Goal: Transaction & Acquisition: Purchase product/service

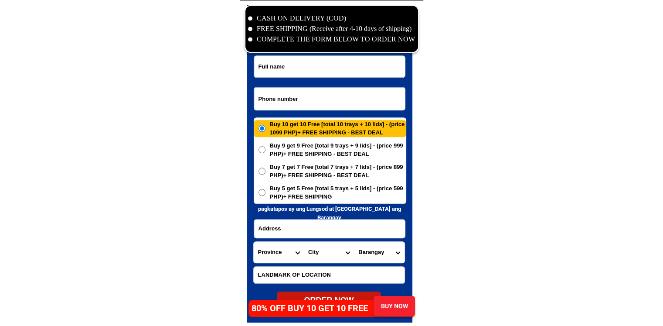
scroll to position [4213, 0]
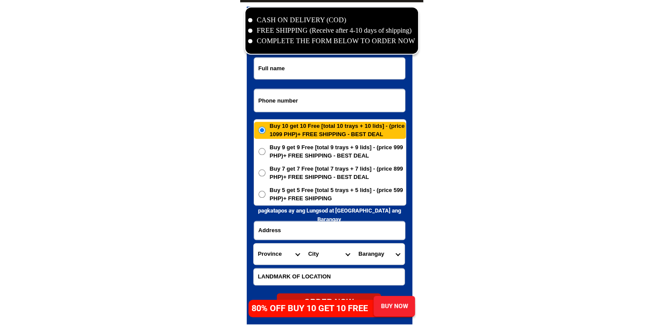
click at [316, 100] on input "Input phone_number" at bounding box center [329, 100] width 151 height 23
paste input "09426916257"
type input "09426916257"
drag, startPoint x: 327, startPoint y: 71, endPoint x: 327, endPoint y: 48, distance: 22.7
click at [327, 71] on input "Input full_name" at bounding box center [329, 68] width 151 height 21
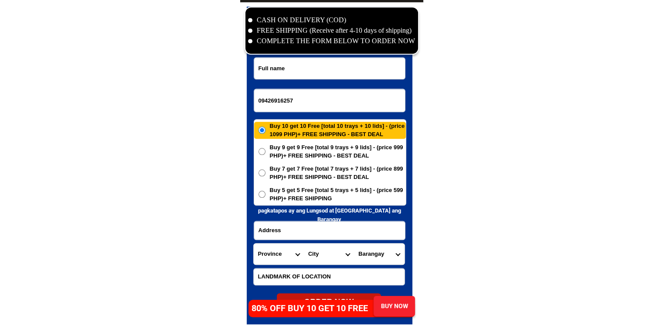
paste input "[PERSON_NAME]"
type input "[PERSON_NAME]"
drag, startPoint x: 325, startPoint y: 232, endPoint x: 320, endPoint y: 222, distance: 11.1
click at [325, 232] on input "Input address" at bounding box center [329, 230] width 151 height 18
paste input "168 ligtong 2 [PERSON_NAME] cavite"
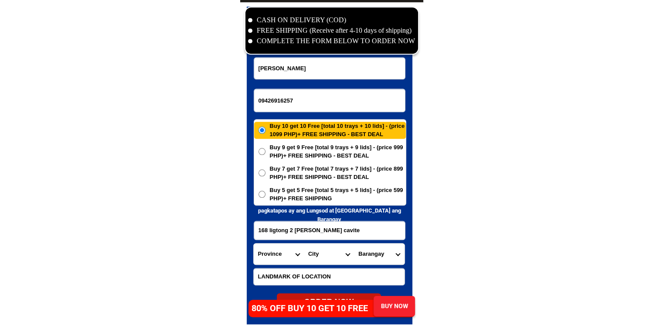
type input "168 ligtong 2 [PERSON_NAME] cavite"
click at [289, 194] on span "Buy 5 get 5 Free [total 5 trays + 5 lids] - (price 599 PHP)+ FREE SHIPPING" at bounding box center [338, 194] width 136 height 17
click at [266, 194] on input "Buy 5 get 5 Free [total 5 trays + 5 lids] - (price 599 PHP)+ FREE SHIPPING" at bounding box center [262, 194] width 7 height 7
radio input "true"
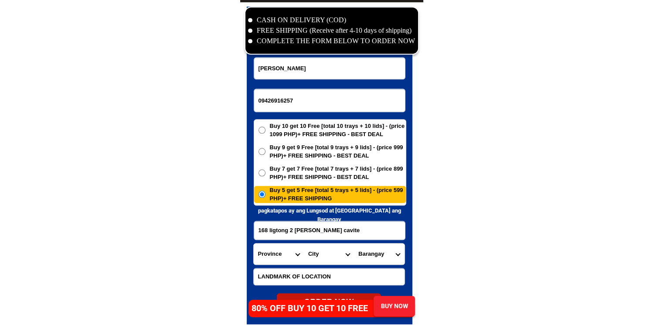
click at [282, 253] on select "Province [GEOGRAPHIC_DATA] [GEOGRAPHIC_DATA] [GEOGRAPHIC_DATA] [GEOGRAPHIC_DATA…" at bounding box center [279, 253] width 50 height 21
select select "63_826"
click at [332, 260] on select "City [PERSON_NAME] [PERSON_NAME] [GEOGRAPHIC_DATA]-city [GEOGRAPHIC_DATA]-[GEOG…" at bounding box center [329, 253] width 50 height 21
click at [321, 257] on select "City [PERSON_NAME] [PERSON_NAME] [GEOGRAPHIC_DATA]-city [GEOGRAPHIC_DATA]-[GEOG…" at bounding box center [329, 253] width 50 height 21
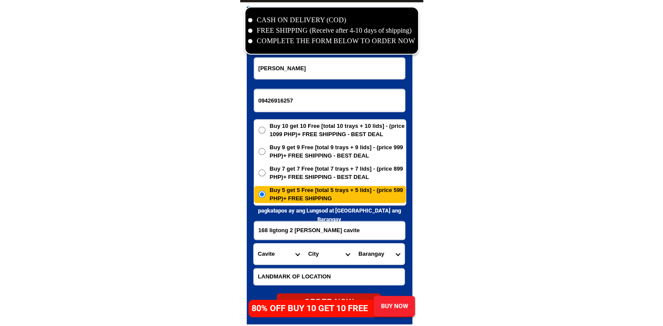
click at [321, 257] on select "City [PERSON_NAME] [PERSON_NAME] [GEOGRAPHIC_DATA]-city [GEOGRAPHIC_DATA]-[GEOG…" at bounding box center [329, 253] width 50 height 21
select select "63_8262707"
click at [304, 243] on select "City [PERSON_NAME] [PERSON_NAME] [GEOGRAPHIC_DATA]-city [GEOGRAPHIC_DATA]-[GEOG…" at bounding box center [329, 253] width 50 height 21
click at [371, 260] on select "Barangay Bagbag i Bagbag ii Kanluran Ligtong i Ligtong ii Ligtong iii Ligtong i…" at bounding box center [379, 253] width 50 height 21
select select "63_82627072802"
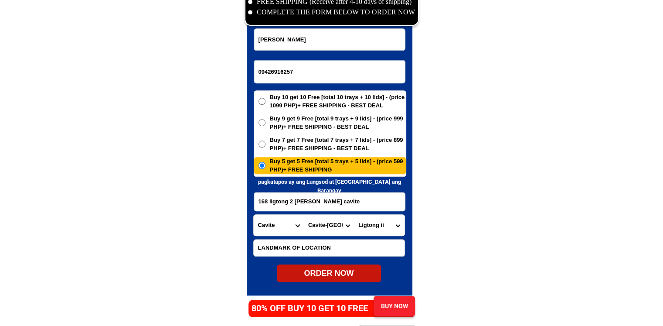
scroll to position [4257, 0]
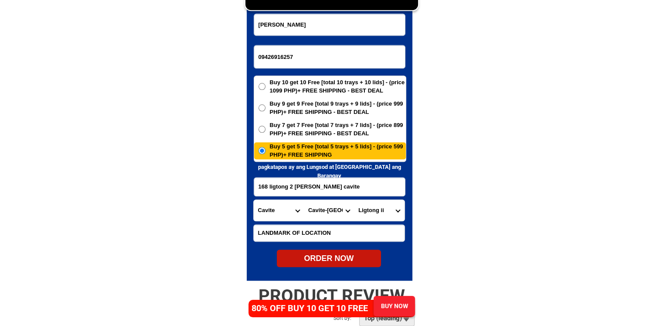
click at [342, 259] on div "ORDER NOW" at bounding box center [329, 259] width 104 height 12
radio input "true"
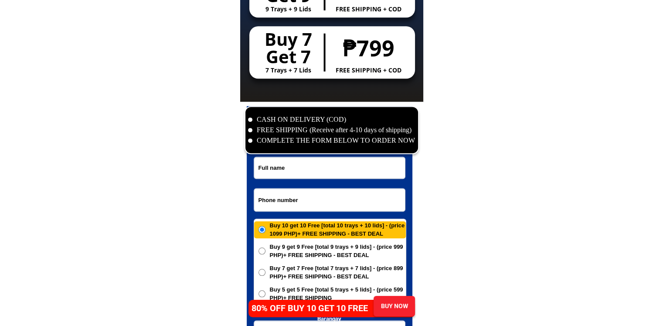
scroll to position [4213, 0]
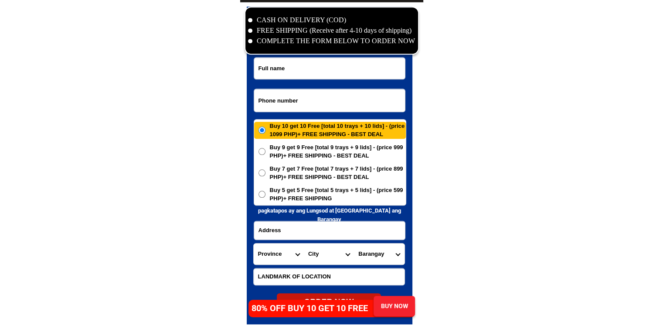
click at [309, 96] on input "Input phone_number" at bounding box center [329, 100] width 151 height 23
paste input "09516028867"
type input "09516028867"
click at [324, 69] on input "Input full_name" at bounding box center [329, 68] width 151 height 21
paste input "[PERSON_NAME]"
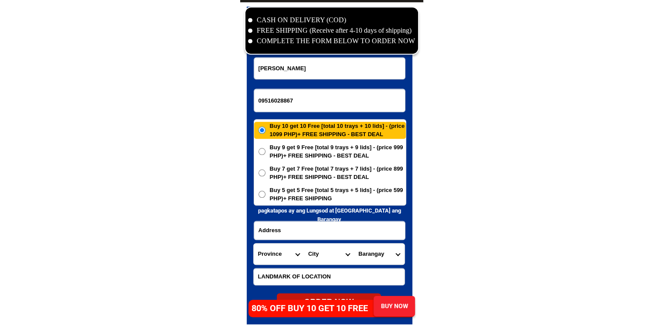
type input "[PERSON_NAME]"
click at [306, 196] on span "Buy 5 get 5 Free [total 5 trays + 5 lids] - (price 599 PHP)+ FREE SHIPPING" at bounding box center [338, 194] width 136 height 17
click at [266, 196] on input "Buy 5 get 5 Free [total 5 trays + 5 lids] - (price 599 PHP)+ FREE SHIPPING" at bounding box center [262, 194] width 7 height 7
radio input "true"
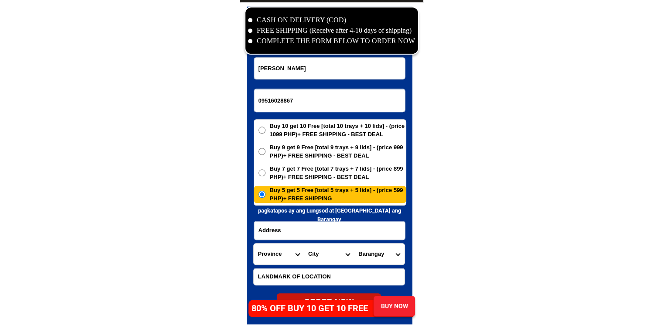
drag, startPoint x: 310, startPoint y: 225, endPoint x: 323, endPoint y: 227, distance: 12.8
click at [310, 225] on input "Input address" at bounding box center [329, 230] width 151 height 18
paste input "brgy northern binugao toril dvo city care of bounty fresh"
type input "brgy northern binugao toril dvo city care of bounty fresh"
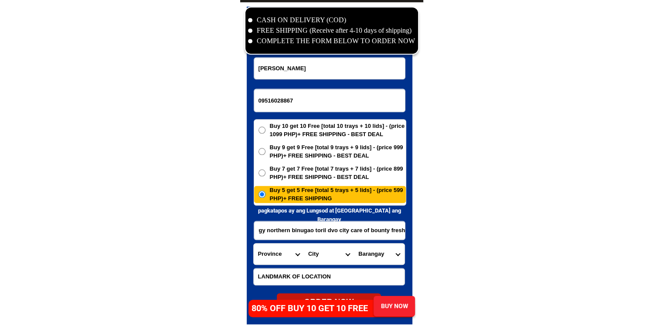
click at [283, 253] on select "Province [GEOGRAPHIC_DATA] [GEOGRAPHIC_DATA] [GEOGRAPHIC_DATA] [GEOGRAPHIC_DATA…" at bounding box center [279, 253] width 50 height 21
click at [254, 243] on select "Province [GEOGRAPHIC_DATA] [GEOGRAPHIC_DATA] [GEOGRAPHIC_DATA] [GEOGRAPHIC_DATA…" at bounding box center [279, 253] width 50 height 21
click at [286, 252] on select "Province [GEOGRAPHIC_DATA] [GEOGRAPHIC_DATA] [GEOGRAPHIC_DATA] [GEOGRAPHIC_DATA…" at bounding box center [279, 253] width 50 height 21
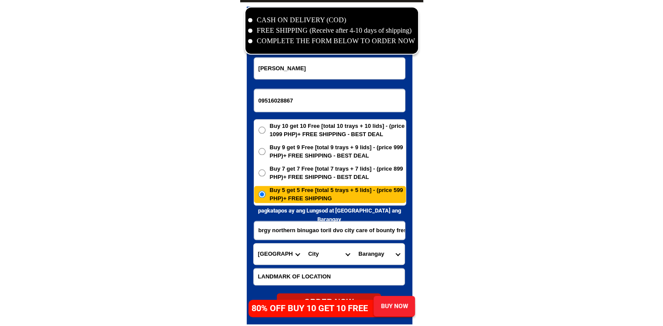
select select "63_738"
click at [254, 243] on select "Province [GEOGRAPHIC_DATA] [GEOGRAPHIC_DATA] [GEOGRAPHIC_DATA] [GEOGRAPHIC_DATA…" at bounding box center [279, 253] width 50 height 21
drag, startPoint x: 319, startPoint y: 252, endPoint x: 331, endPoint y: 252, distance: 11.8
click at [319, 252] on select "City [GEOGRAPHIC_DATA] [GEOGRAPHIC_DATA]-city [GEOGRAPHIC_DATA] [GEOGRAPHIC_DAT…" at bounding box center [329, 253] width 50 height 21
select select "63_7387159"
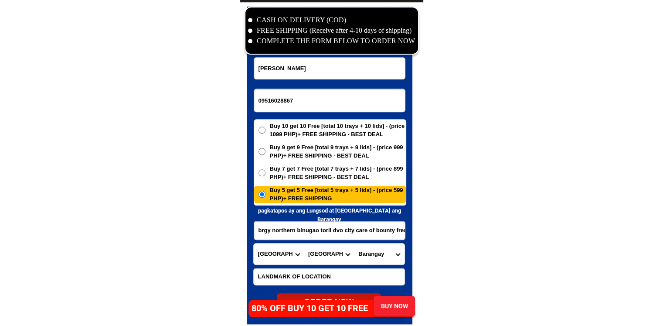
click at [380, 253] on select "[GEOGRAPHIC_DATA] [PERSON_NAME] (lasang) [PERSON_NAME] Angalan Atan-awe Baganih…" at bounding box center [379, 253] width 50 height 21
click at [379, 253] on select "[GEOGRAPHIC_DATA] [PERSON_NAME] (lasang) [PERSON_NAME] Angalan Atan-awe Baganih…" at bounding box center [379, 253] width 50 height 21
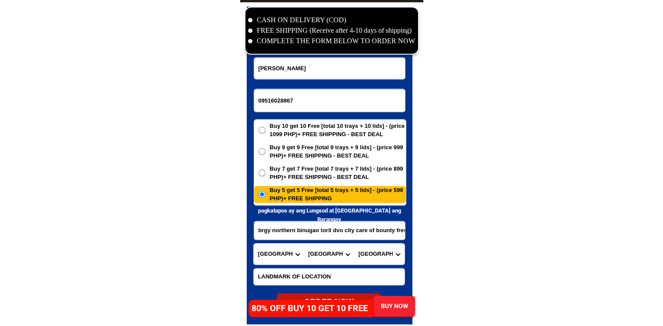
click at [377, 253] on select "[GEOGRAPHIC_DATA] [PERSON_NAME] (lasang) [PERSON_NAME] Angalan Atan-awe Baganih…" at bounding box center [379, 253] width 50 height 21
click at [377, 252] on select "[GEOGRAPHIC_DATA] [PERSON_NAME] (lasang) [PERSON_NAME] Angalan Atan-awe Baganih…" at bounding box center [379, 253] width 50 height 21
click at [375, 252] on select "[GEOGRAPHIC_DATA] [PERSON_NAME] (lasang) [PERSON_NAME] Angalan Atan-awe Baganih…" at bounding box center [379, 253] width 50 height 21
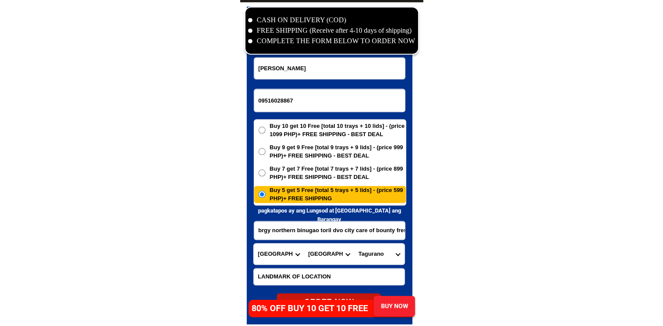
click at [375, 252] on select "[GEOGRAPHIC_DATA] [PERSON_NAME] (lasang) [PERSON_NAME] Angalan Atan-awe Baganih…" at bounding box center [379, 253] width 50 height 21
click at [375, 252] on select "Barangay Acacia Agdao Alambre Alejandra navarro (lasang) Alfonso angliongto sr.…" at bounding box center [379, 253] width 50 height 21
click at [368, 229] on input "brgy northern binugao toril dvo city care of bounty fresh" at bounding box center [329, 230] width 151 height 18
click at [378, 255] on select "Barangay Acacia Agdao Alambre Alejandra navarro (lasang) Alfonso angliongto sr.…" at bounding box center [379, 253] width 50 height 21
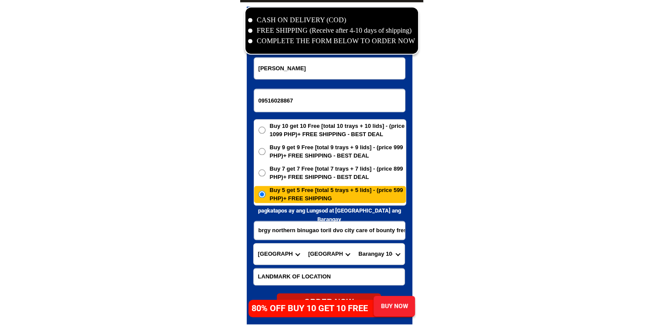
click at [379, 254] on select "Barangay Acacia Agdao Alambre Alejandra navarro (lasang) Alfonso angliongto sr.…" at bounding box center [379, 253] width 50 height 21
click at [280, 252] on select "Province [GEOGRAPHIC_DATA] [GEOGRAPHIC_DATA] [GEOGRAPHIC_DATA] [GEOGRAPHIC_DATA…" at bounding box center [279, 253] width 50 height 21
click at [319, 250] on select "City Bansalan Davao-city Davao-del-sur-hagonoy Davao-del-sur-magsaysay Davao-de…" at bounding box center [329, 253] width 50 height 21
click at [304, 243] on select "City Bansalan Davao-city Davao-del-sur-hagonoy Davao-del-sur-magsaysay Davao-de…" at bounding box center [329, 253] width 50 height 21
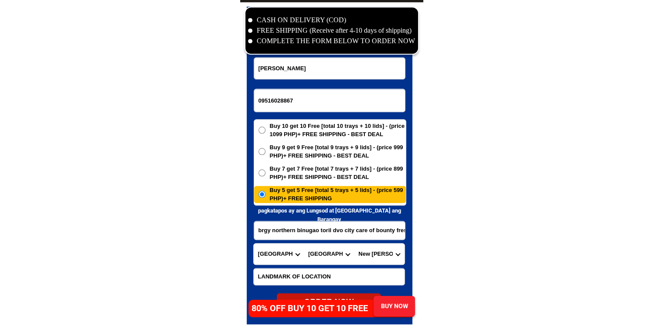
click at [382, 254] on select "Barangay Acacia Agdao Alambre Alejandra navarro (lasang) Alfonso angliongto sr.…" at bounding box center [379, 253] width 50 height 21
click at [382, 259] on select "Barangay Acacia Agdao Alambre Alejandra navarro (lasang) Alfonso angliongto sr.…" at bounding box center [379, 253] width 50 height 21
click at [382, 258] on select "Barangay Acacia Agdao Alambre Alejandra navarro (lasang) Alfonso angliongto sr.…" at bounding box center [379, 253] width 50 height 21
click at [382, 256] on select "Barangay Acacia Agdao Alambre Alejandra navarro (lasang) Alfonso angliongto sr.…" at bounding box center [379, 253] width 50 height 21
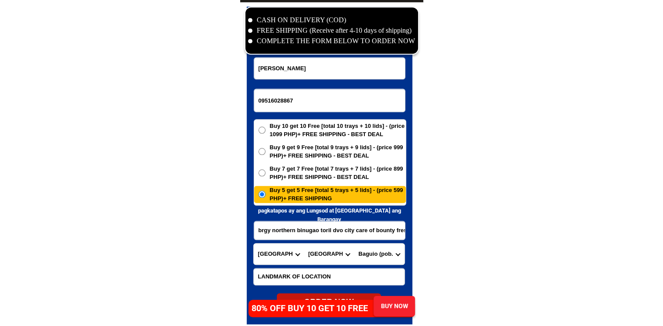
click at [382, 256] on select "Barangay Acacia Agdao Alambre Alejandra navarro (lasang) Alfonso angliongto sr.…" at bounding box center [379, 253] width 50 height 21
select select "63_73871591701"
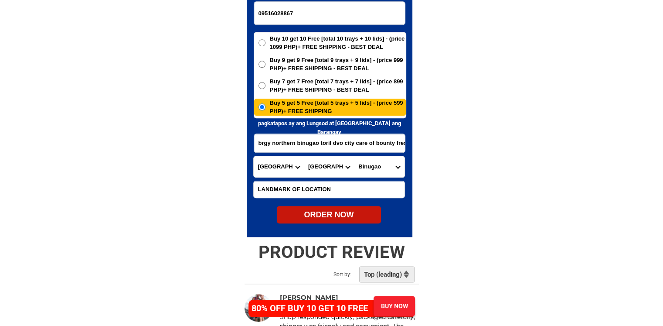
click at [364, 209] on div "ORDER NOW" at bounding box center [329, 215] width 104 height 12
type input "mercy Torres"
radio input "true"
